Goal: Register for event/course

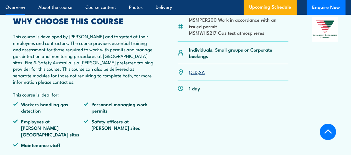
scroll to position [198, 0]
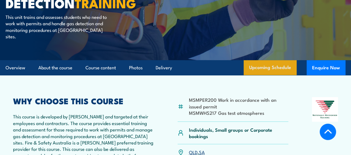
click at [265, 64] on link "Upcoming Schedule" at bounding box center [269, 67] width 53 height 15
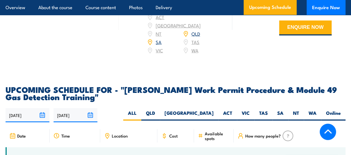
scroll to position [813, 0]
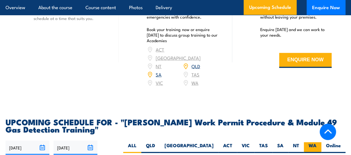
click at [308, 142] on label "WA" at bounding box center [311, 147] width 17 height 11
click at [316, 142] on input "WA" at bounding box center [318, 144] width 4 height 4
radio input "true"
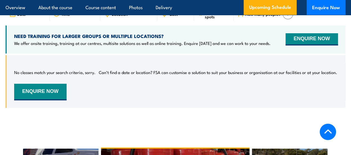
scroll to position [905, 0]
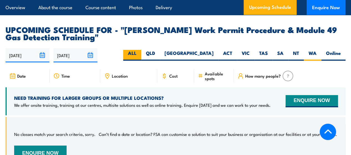
click at [141, 50] on label "ALL" at bounding box center [132, 55] width 18 height 11
click at [140, 50] on input "ALL" at bounding box center [138, 52] width 4 height 4
radio input "true"
